Goal: Task Accomplishment & Management: Manage account settings

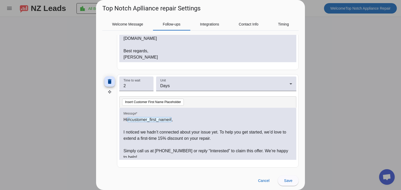
scroll to position [3, 0]
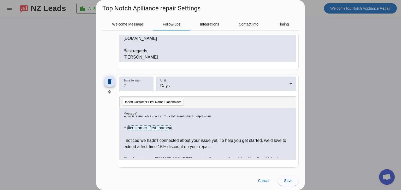
click at [167, 145] on p "I noticed we hadn’t connected about your issue yet. To help you get started, we…" at bounding box center [207, 144] width 168 height 13
click at [289, 185] on span at bounding box center [287, 181] width 21 height 13
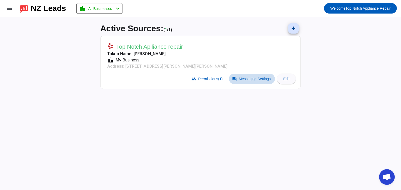
click at [249, 77] on span "Messaging Settings" at bounding box center [255, 79] width 32 height 4
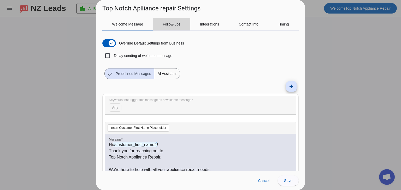
click at [172, 18] on span "Follow-ups" at bounding box center [171, 24] width 18 height 13
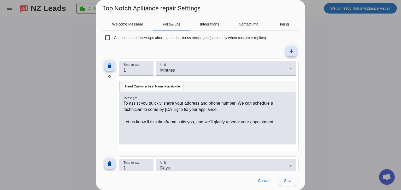
scroll to position [0, 0]
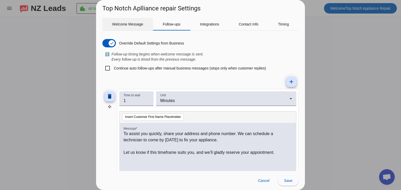
click at [130, 30] on span "Welcome Message" at bounding box center [127, 24] width 31 height 13
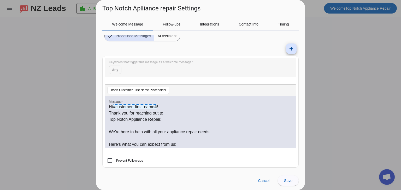
scroll to position [95, 0]
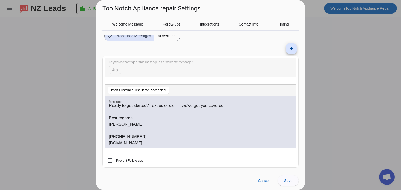
click at [173, 33] on div "Override Default Settings from Business Delay sending of welcome message Predef…" at bounding box center [200, 101] width 196 height 141
click at [183, 29] on div "Follow-ups" at bounding box center [171, 24] width 37 height 13
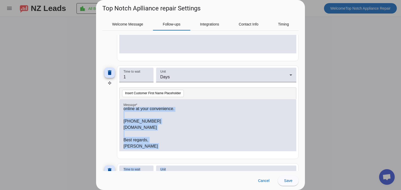
scroll to position [211, 0]
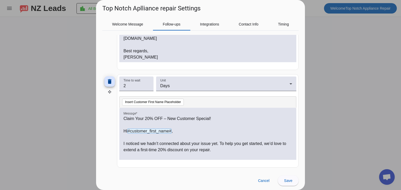
drag, startPoint x: 120, startPoint y: 108, endPoint x: 140, endPoint y: 59, distance: 52.8
click at [140, 59] on div "Hi #customer_first_name# , Just following up to see if you're still in need of …" at bounding box center [207, 36] width 177 height 52
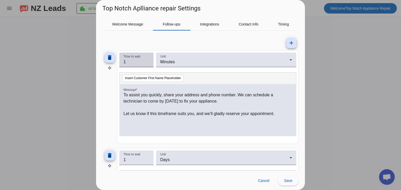
scroll to position [25, 0]
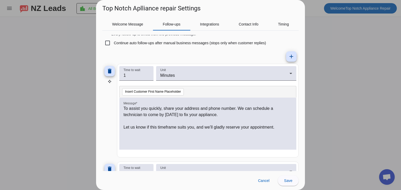
drag, startPoint x: 140, startPoint y: 59, endPoint x: 127, endPoint y: 152, distance: 93.8
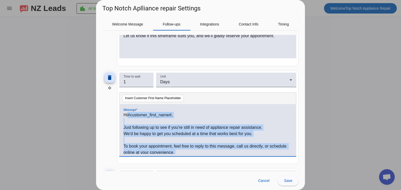
copy div "#customer_first_name# , Just following up to see if you're still in need of app…"
